Goal: Information Seeking & Learning: Understand process/instructions

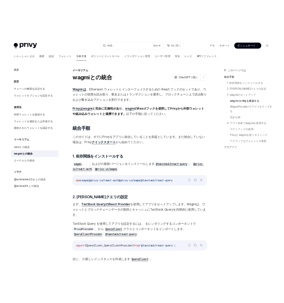
scroll to position [607, 0]
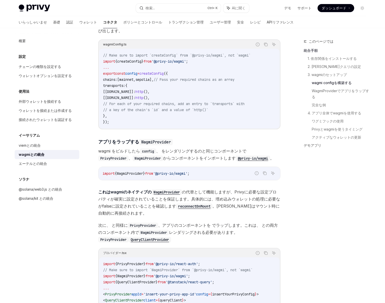
click at [131, 159] on font "、" at bounding box center [131, 158] width 4 height 5
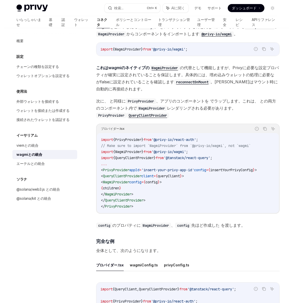
scroll to position [728, 0]
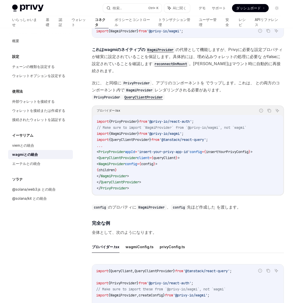
click at [169, 161] on code "import { PrivyProvider } from '@privy-io/react-auth' ; // Make sure to import `…" at bounding box center [188, 155] width 182 height 73
click at [153, 162] on span "config" at bounding box center [147, 164] width 12 height 5
drag, startPoint x: 154, startPoint y: 158, endPoint x: 161, endPoint y: 158, distance: 7.1
click at [153, 162] on span "config" at bounding box center [147, 164] width 12 height 5
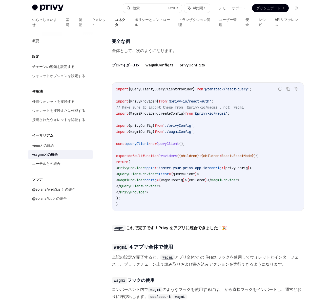
scroll to position [880, 0]
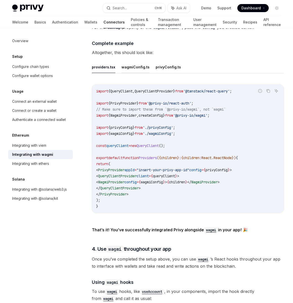
click at [126, 73] on button "wagmiConfig.ts" at bounding box center [135, 67] width 28 height 12
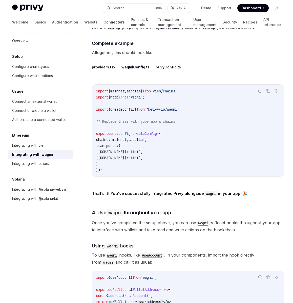
drag, startPoint x: 144, startPoint y: 140, endPoint x: 168, endPoint y: 142, distance: 24.8
click at [161, 136] on span "export const config = createConfig ({" at bounding box center [128, 133] width 65 height 5
copy span "createConfig"
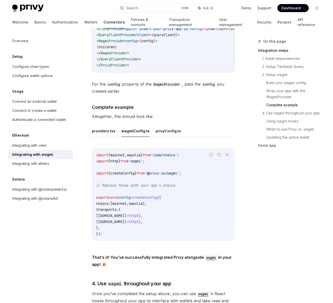
scroll to position [880, 0]
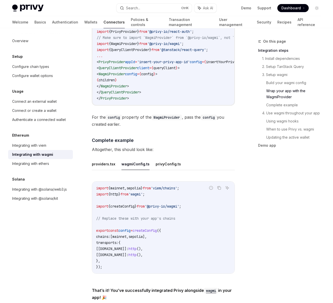
click at [291, 201] on div "On this page Integration steps 1. Install dependencies 2. Setup TanStack Query …" at bounding box center [286, 170] width 77 height 265
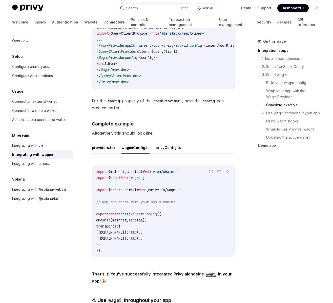
scroll to position [910, 0]
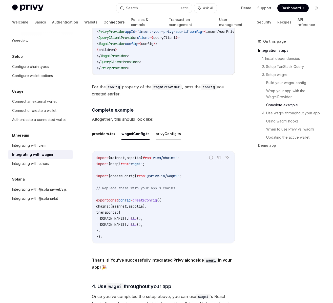
click at [162, 140] on button "privyConfig.ts" at bounding box center [167, 134] width 25 height 12
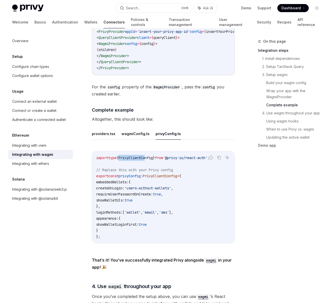
drag, startPoint x: 122, startPoint y: 168, endPoint x: 150, endPoint y: 173, distance: 28.5
click at [151, 171] on code "import type { PrivyClientConfig } from '@privy-io/react-auth' ; // Replace this…" at bounding box center [163, 197] width 134 height 85
click at [149, 173] on code "import type { PrivyClientConfig } from '@privy-io/react-auth' ; // Replace this…" at bounding box center [163, 197] width 134 height 85
click at [134, 160] on span "PrivyClientConfig" at bounding box center [135, 158] width 34 height 5
click at [118, 160] on span "{" at bounding box center [117, 158] width 2 height 5
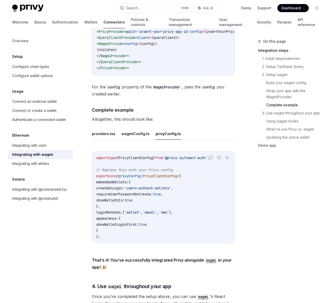
click at [124, 160] on span "PrivyClientConfig" at bounding box center [135, 158] width 34 height 5
drag, startPoint x: 124, startPoint y: 169, endPoint x: 159, endPoint y: 171, distance: 34.4
click at [153, 160] on span "PrivyClientConfig" at bounding box center [135, 158] width 34 height 5
copy span "PrivyClientConfig"
click at [179, 240] on code "import type { PrivyClientConfig } from '@privy-io/react-auth' ; // Replace this…" at bounding box center [163, 197] width 134 height 85
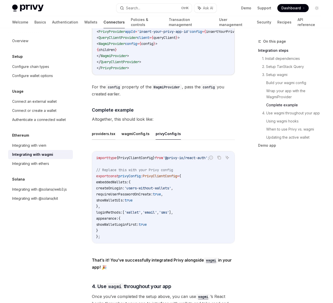
click at [106, 140] on button "providers.tsx" at bounding box center [104, 134] width 24 height 12
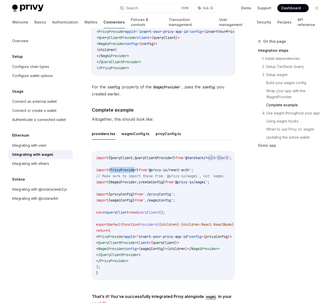
drag, startPoint x: 114, startPoint y: 182, endPoint x: 139, endPoint y: 181, distance: 24.8
click at [137, 172] on span "PrivyProvider" at bounding box center [123, 170] width 26 height 5
drag, startPoint x: 138, startPoint y: 179, endPoint x: 141, endPoint y: 180, distance: 2.6
click at [137, 172] on span "PrivyProvider" at bounding box center [123, 170] width 26 height 5
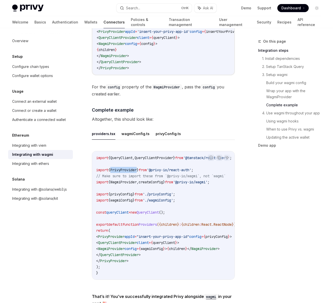
copy span "PrivyProvider"
click at [256, 228] on div "On this page Integration steps 1. Install dependencies 2. Setup TanStack Query …" at bounding box center [286, 170] width 77 height 265
click at [138, 226] on code "import { QueryClient , QueryClientProvider } from '@tanstack/react-query' ; imp…" at bounding box center [173, 215] width 154 height 121
drag, startPoint x: 109, startPoint y: 223, endPoint x: 143, endPoint y: 223, distance: 33.9
click at [138, 215] on span "const queryClient = new QueryClient ();" at bounding box center [130, 212] width 69 height 5
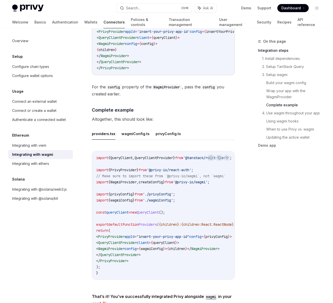
click at [137, 215] on span "new" at bounding box center [133, 212] width 6 height 5
drag, startPoint x: 147, startPoint y: 223, endPoint x: 171, endPoint y: 223, distance: 23.5
click at [165, 215] on span "const queryClient = new QueryClient ();" at bounding box center [130, 212] width 69 height 5
drag, startPoint x: 171, startPoint y: 224, endPoint x: 142, endPoint y: 237, distance: 31.7
click at [142, 237] on code "import { QueryClient , QueryClientProvider } from '@tanstack/react-query' ; imp…" at bounding box center [173, 215] width 154 height 121
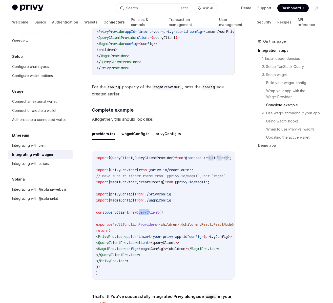
drag, startPoint x: 146, startPoint y: 223, endPoint x: 159, endPoint y: 224, distance: 12.5
click at [159, 215] on span "QueryClient" at bounding box center [148, 212] width 22 height 5
drag, startPoint x: 149, startPoint y: 224, endPoint x: 161, endPoint y: 223, distance: 12.4
click at [159, 215] on span "QueryClient" at bounding box center [148, 212] width 22 height 5
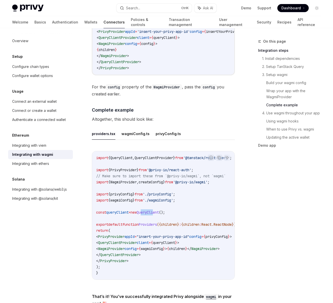
click at [159, 215] on span "QueryClient" at bounding box center [148, 212] width 22 height 5
drag, startPoint x: 148, startPoint y: 222, endPoint x: 170, endPoint y: 222, distance: 22.3
click at [159, 215] on span "QueryClient" at bounding box center [148, 212] width 22 height 5
copy span "QueryClient"
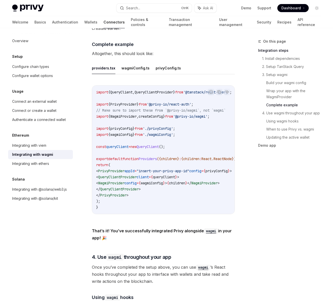
click at [124, 131] on span "privyConfig" at bounding box center [121, 128] width 22 height 5
drag, startPoint x: 170, startPoint y: 223, endPoint x: 179, endPoint y: 223, distance: 9.9
click at [179, 214] on div "import { QueryClient , QueryClientProvider } from '@tanstack/react-query' ; imp…" at bounding box center [163, 150] width 142 height 128
drag, startPoint x: 122, startPoint y: 217, endPoint x: 119, endPoint y: 211, distance: 6.5
click at [120, 211] on code "import { QueryClient , QueryClientProvider } from '@tanstack/react-query' ; imp…" at bounding box center [173, 149] width 154 height 121
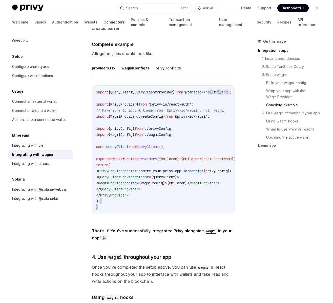
click at [111, 211] on code "import { QueryClient , QueryClientProvider } from '@tanstack/react-query' ; imp…" at bounding box center [173, 149] width 154 height 121
click at [106, 211] on code "import { QueryClient , QueryClientProvider } from '@tanstack/react-query' ; imp…" at bounding box center [173, 149] width 154 height 121
click at [155, 74] on button "privyConfig.ts" at bounding box center [167, 68] width 25 height 12
type textarea "*"
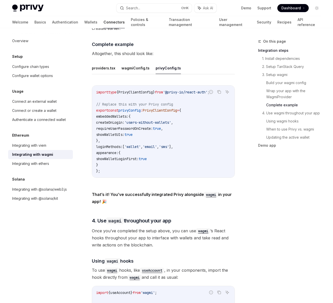
click at [116, 178] on div "import type { PrivyClientConfig } from '@privy-io/react-auth' ; // Replace this…" at bounding box center [163, 132] width 142 height 92
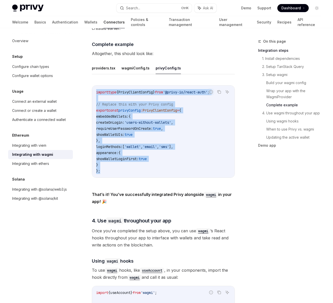
drag, startPoint x: 112, startPoint y: 183, endPoint x: 82, endPoint y: 101, distance: 87.6
copy code "import type { PrivyClientConfig } from '@privy-io/react-auth' ; // Replace this…"
click at [145, 178] on div "import type { PrivyClientConfig } from '@privy-io/react-auth' ; // Replace this…" at bounding box center [163, 132] width 142 height 92
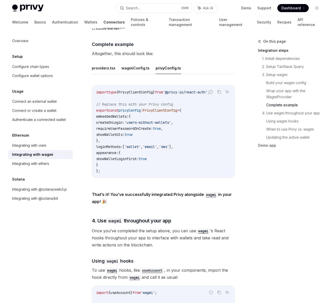
drag, startPoint x: 148, startPoint y: 145, endPoint x: 88, endPoint y: 147, distance: 60.2
drag, startPoint x: 120, startPoint y: 140, endPoint x: 114, endPoint y: 144, distance: 7.3
click at [114, 144] on code "import type { PrivyClientConfig } from '@privy-io/react-auth' ; // Replace this…" at bounding box center [163, 131] width 134 height 85
drag, startPoint x: 151, startPoint y: 145, endPoint x: 88, endPoint y: 147, distance: 63.5
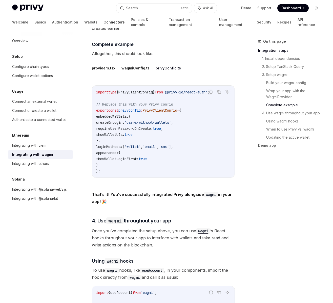
copy span "showWalletUIs: true"
click at [159, 152] on code "import type { PrivyClientConfig } from '@privy-io/react-auth' ; // Replace this…" at bounding box center [163, 131] width 134 height 85
drag, startPoint x: 150, startPoint y: 146, endPoint x: 104, endPoint y: 145, distance: 45.8
click at [104, 145] on code "import type { PrivyClientConfig } from '@privy-io/react-auth' ; // Replace this…" at bounding box center [163, 131] width 134 height 85
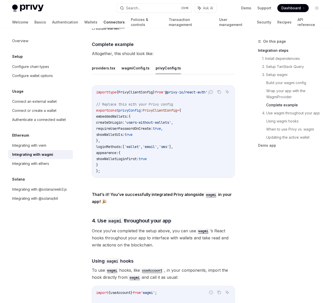
copy span "showWalletUIs: true"
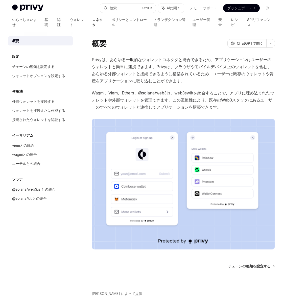
scroll to position [21, 0]
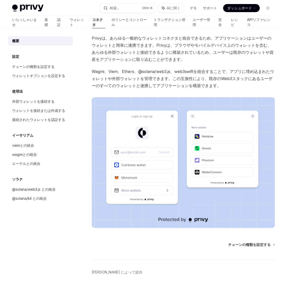
type textarea "*"
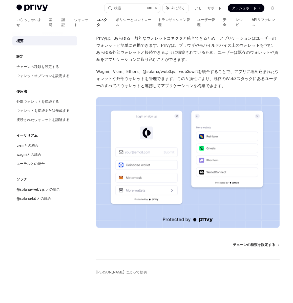
scroll to position [28, 0]
